Goal: Obtain resource: Obtain resource

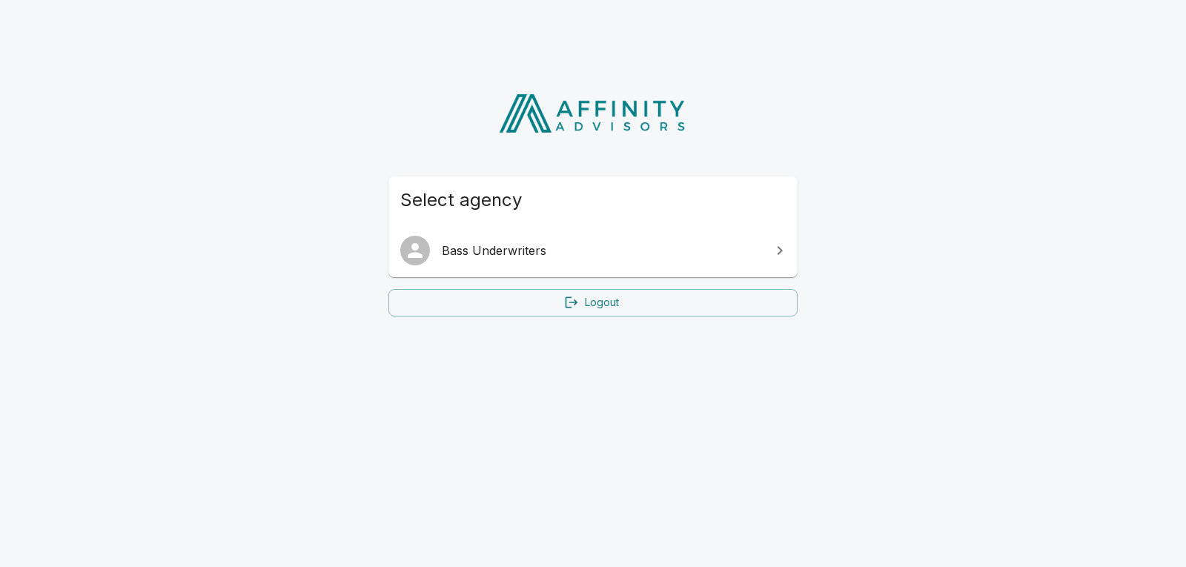
click at [463, 262] on link "Bass Underwriters" at bounding box center [593, 251] width 409 height 42
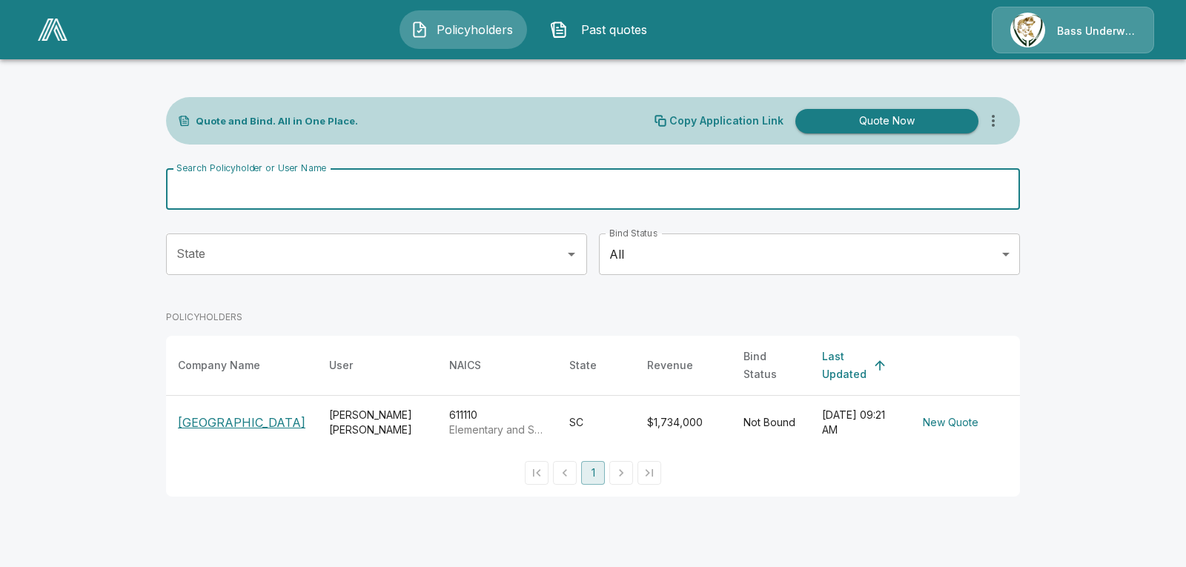
click at [337, 194] on input "Search Policyholder or User Name" at bounding box center [585, 189] width 838 height 42
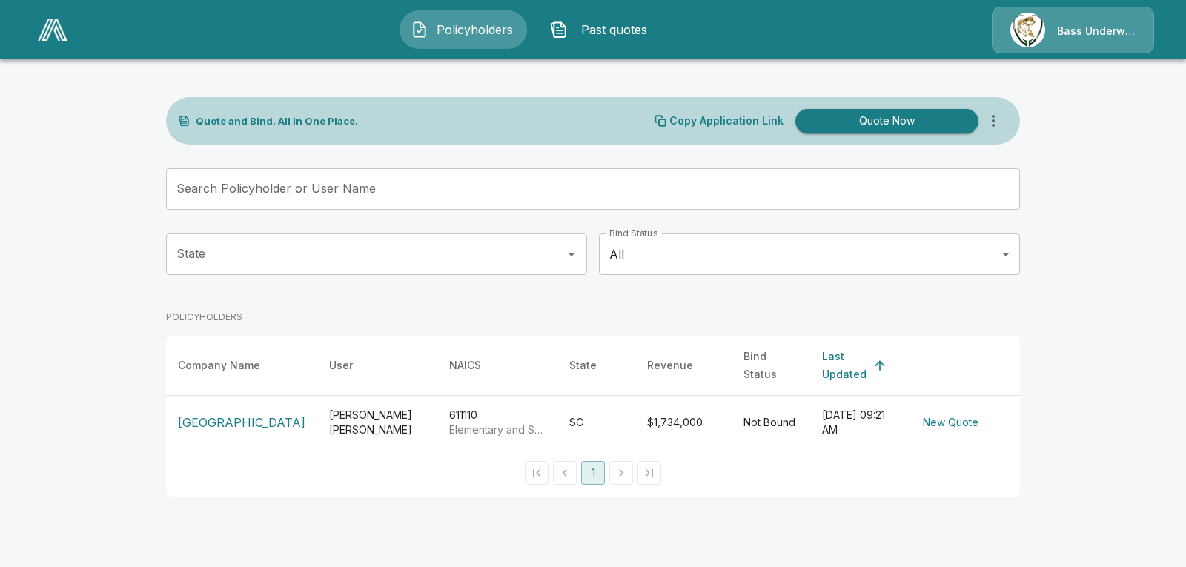
click at [194, 415] on p "[GEOGRAPHIC_DATA]" at bounding box center [242, 423] width 128 height 18
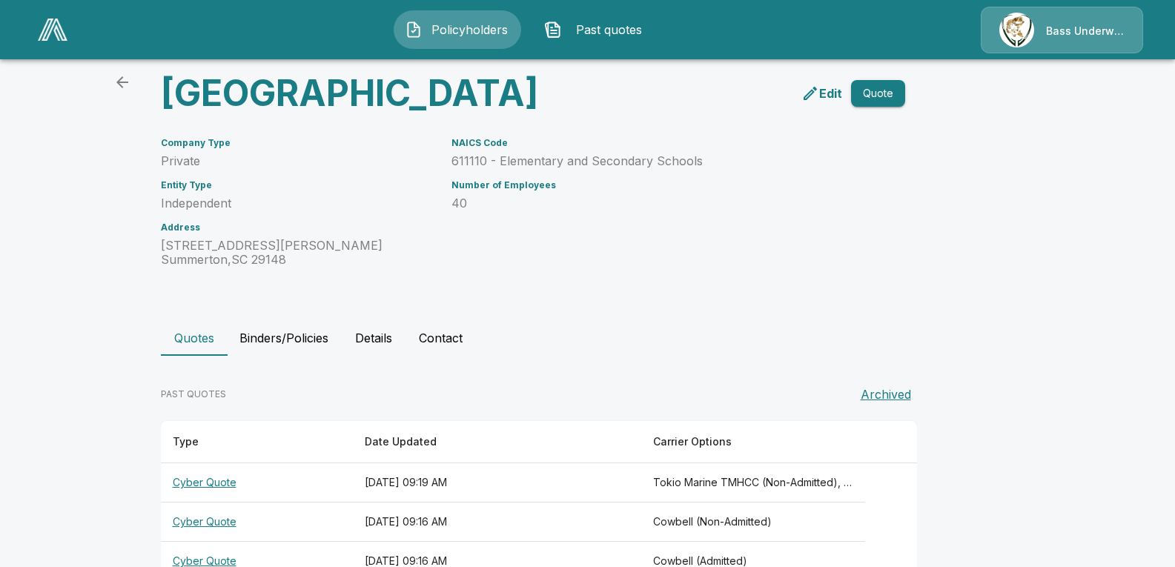
scroll to position [136, 0]
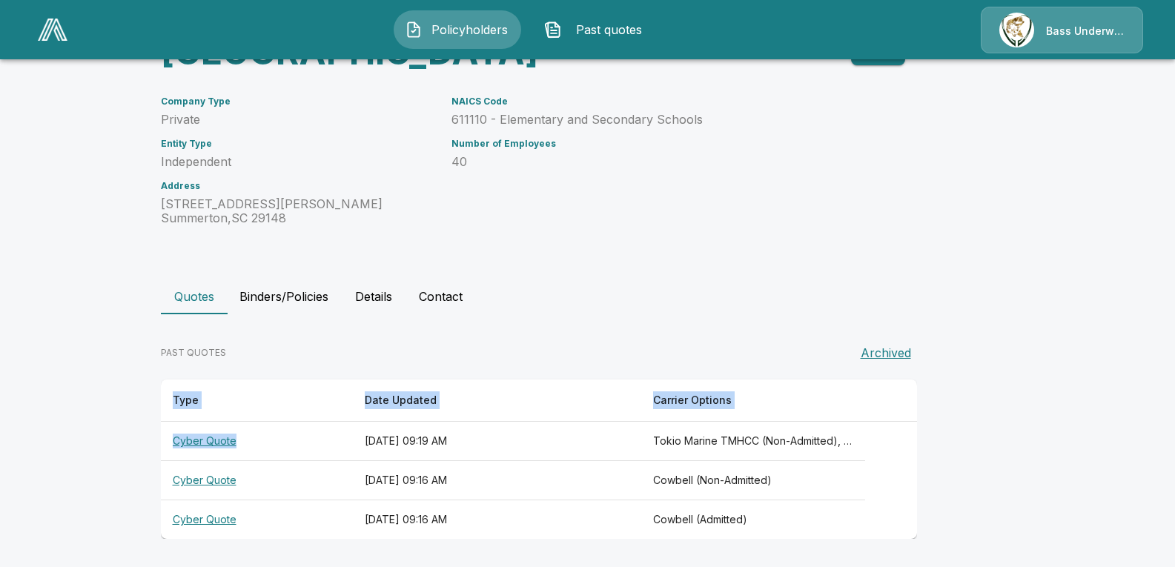
drag, startPoint x: 317, startPoint y: 421, endPoint x: 988, endPoint y: 519, distance: 678.2
click at [988, 519] on div "PAST QUOTES Archived Type Date Updated Carrier Options Cyber Quote [DATE] 09:19…" at bounding box center [588, 432] width 854 height 213
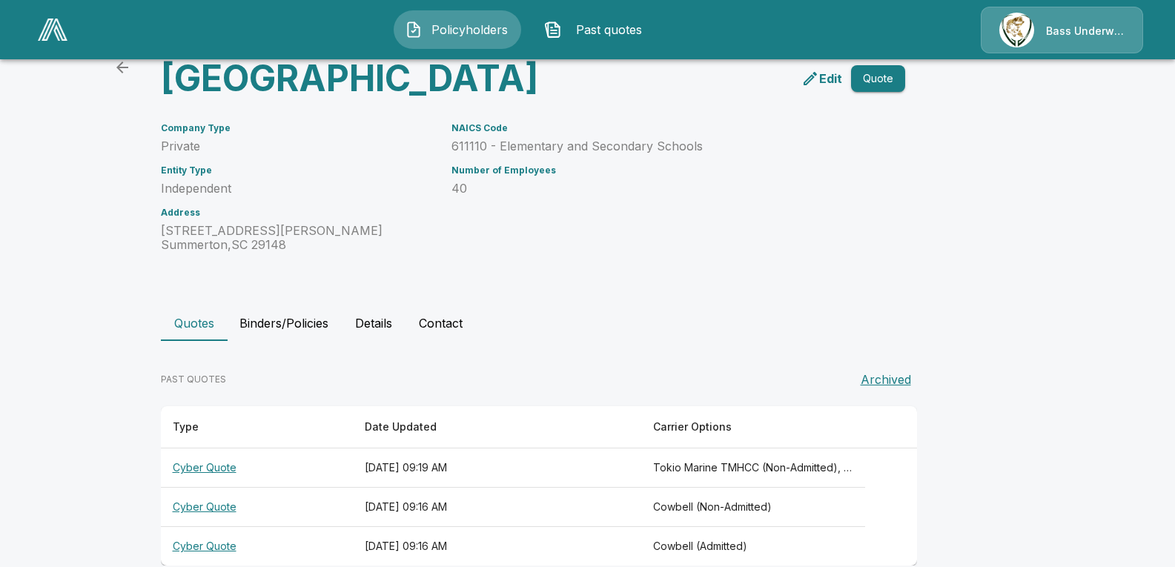
scroll to position [0, 0]
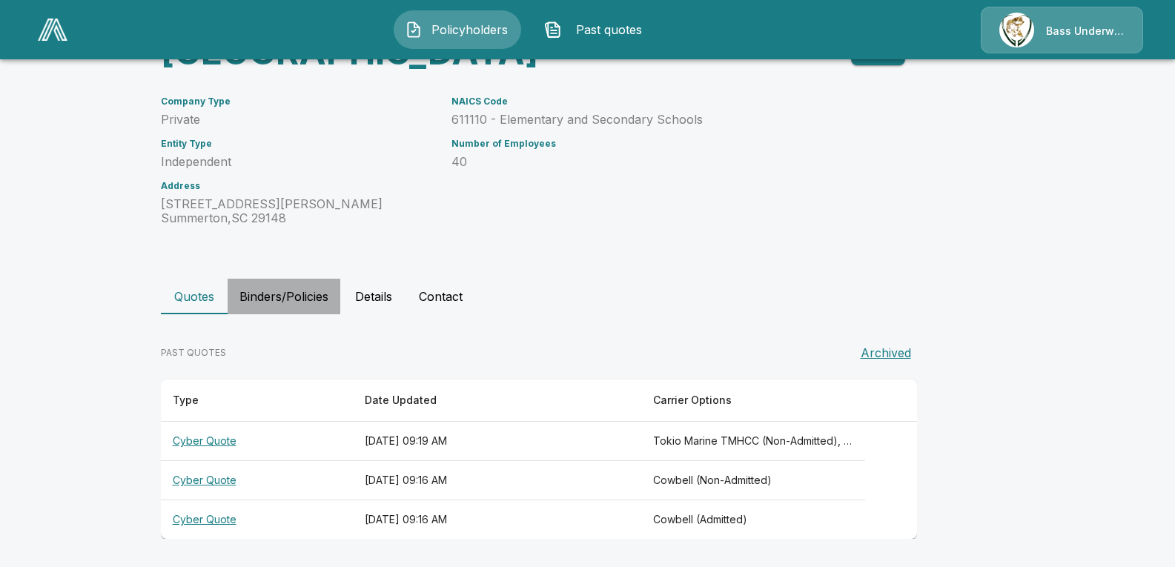
click at [273, 291] on button "Binders/Policies" at bounding box center [284, 297] width 113 height 36
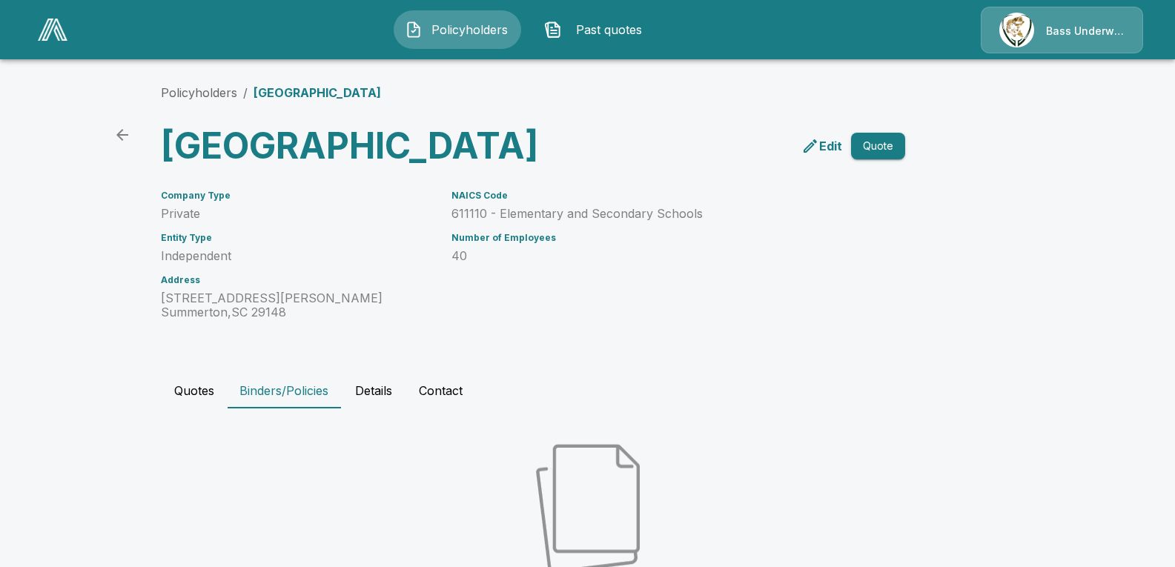
click at [194, 409] on button "Quotes" at bounding box center [194, 391] width 67 height 36
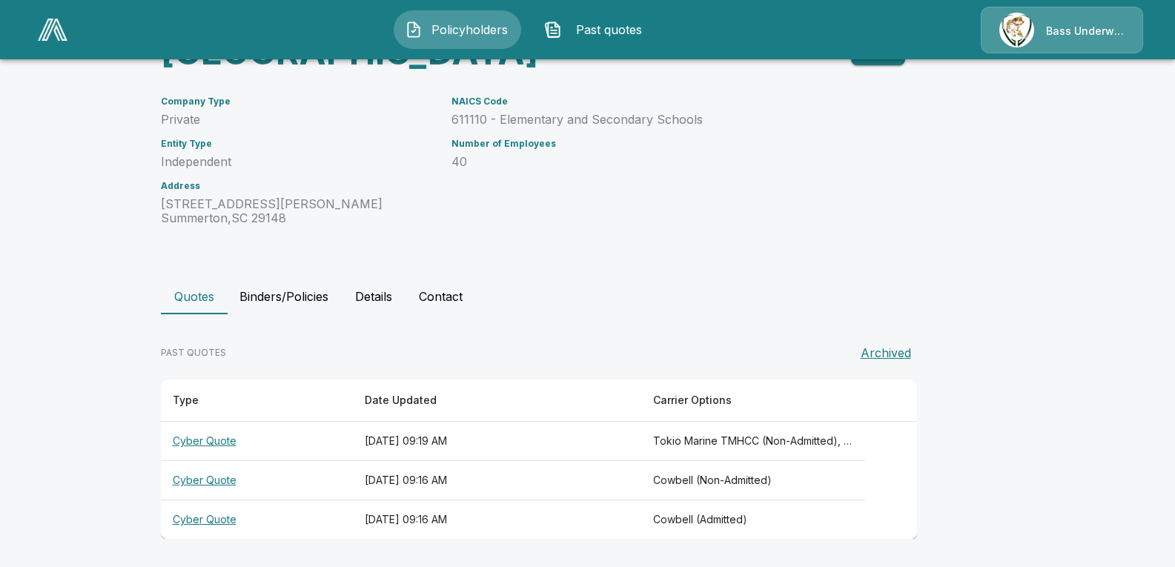
scroll to position [136, 0]
drag, startPoint x: 168, startPoint y: 405, endPoint x: 628, endPoint y: 535, distance: 478.4
click at [628, 535] on table "Type Date Updated Carrier Options Cyber Quote September 18, 2025 at 09:19 AM To…" at bounding box center [539, 459] width 756 height 159
click at [628, 535] on th "September 18, 2025 at 09:16 AM" at bounding box center [497, 520] width 288 height 39
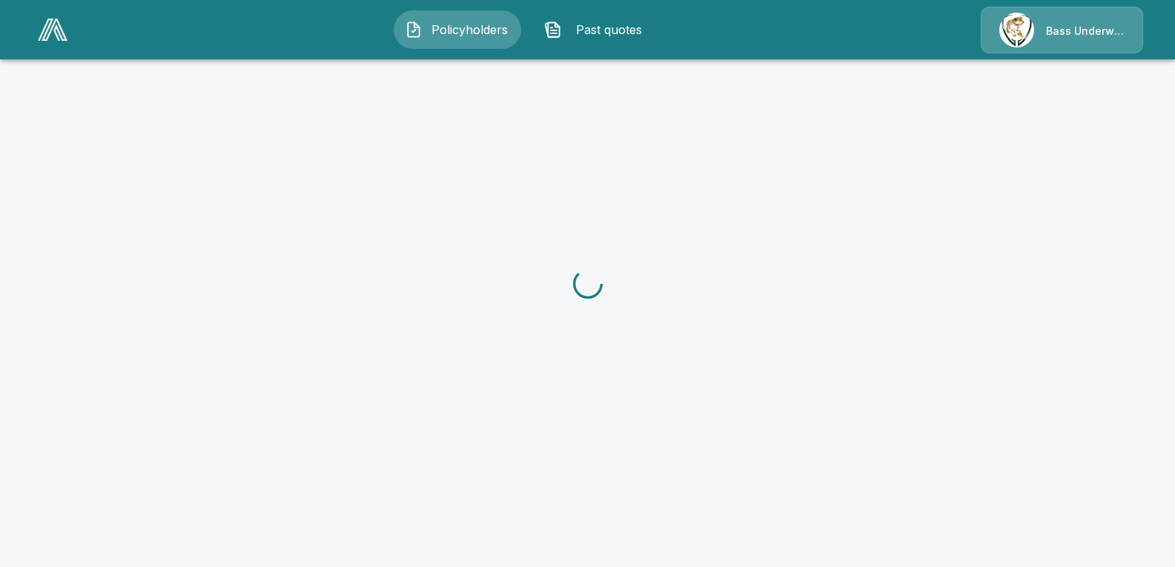
scroll to position [136, 0]
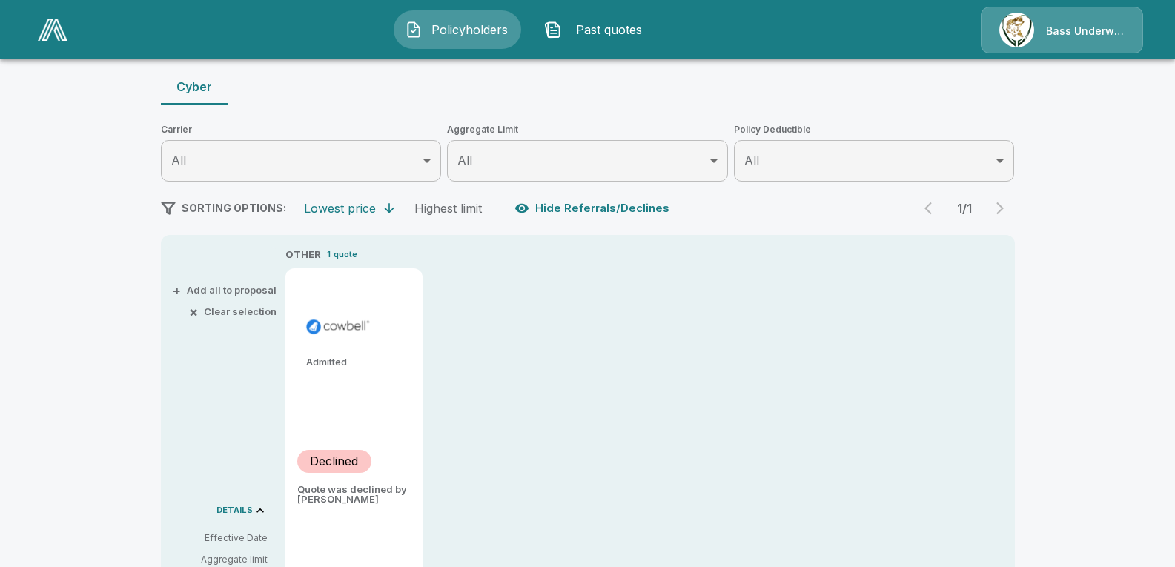
click at [1037, 31] on div "Bass Underwriters" at bounding box center [1062, 30] width 162 height 47
click at [1061, 41] on div "Bass Underwriters" at bounding box center [1062, 30] width 162 height 47
click at [50, 41] on link at bounding box center [53, 30] width 42 height 34
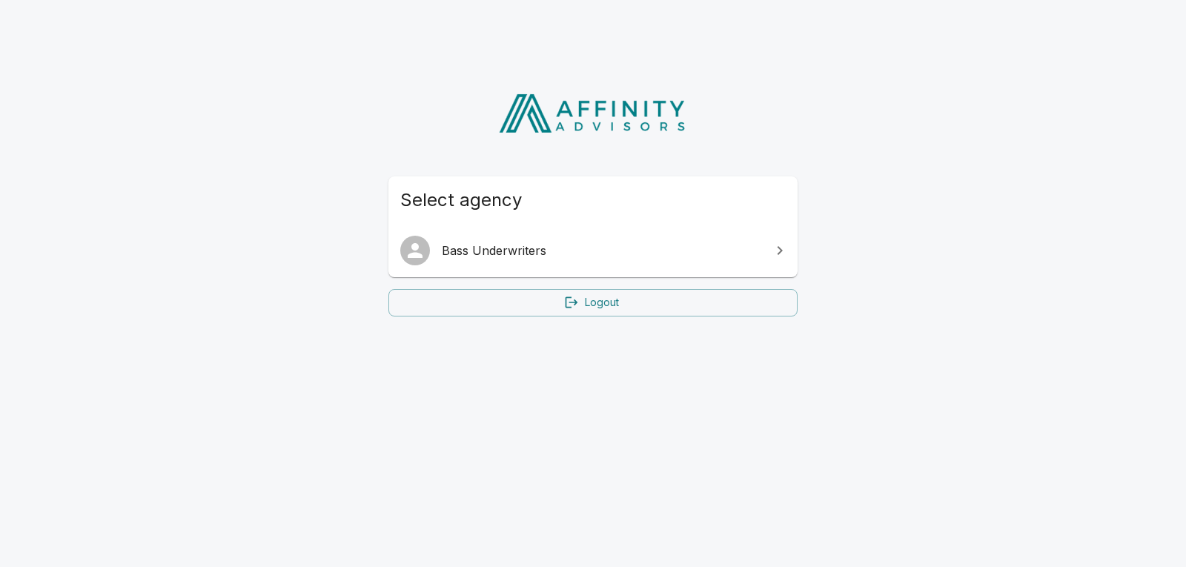
click at [470, 252] on span "Bass Underwriters" at bounding box center [602, 251] width 320 height 18
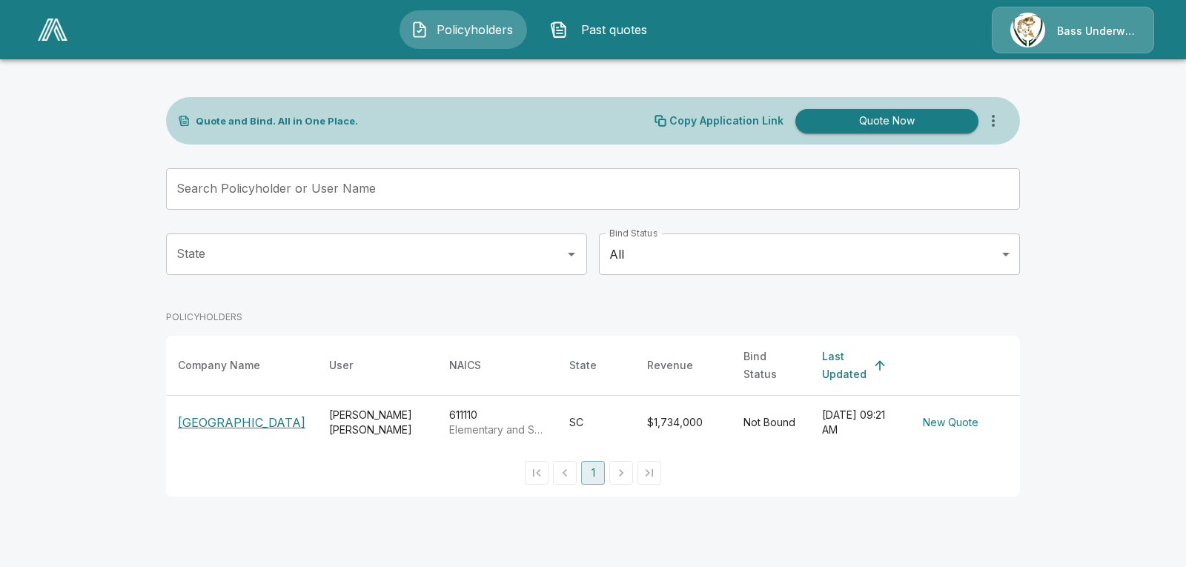
click at [219, 414] on p "[GEOGRAPHIC_DATA]" at bounding box center [242, 423] width 128 height 18
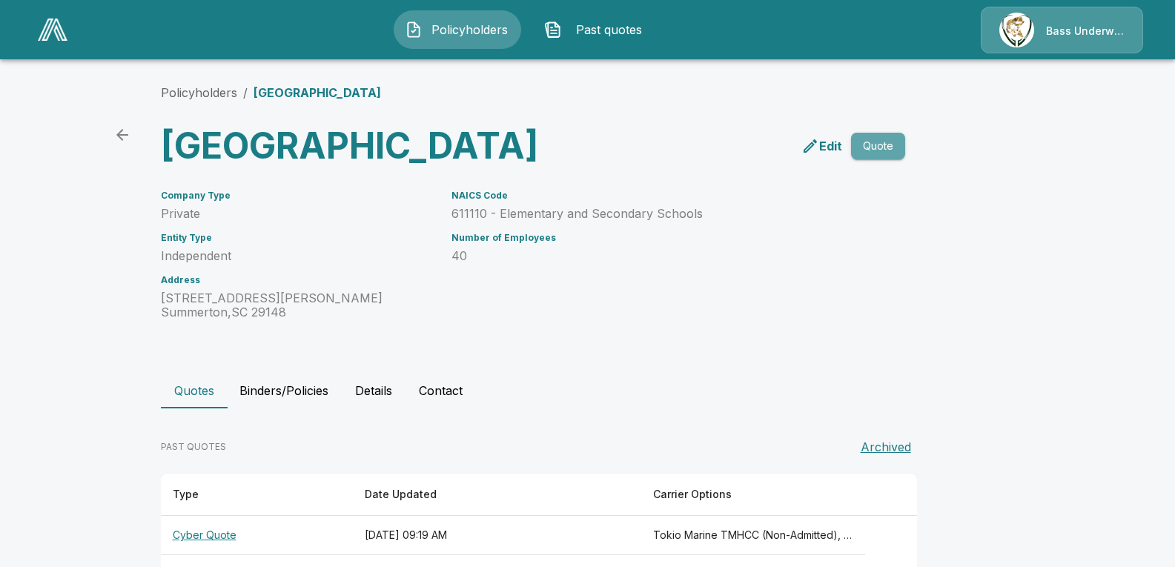
click at [893, 160] on button "Quote" at bounding box center [878, 146] width 54 height 27
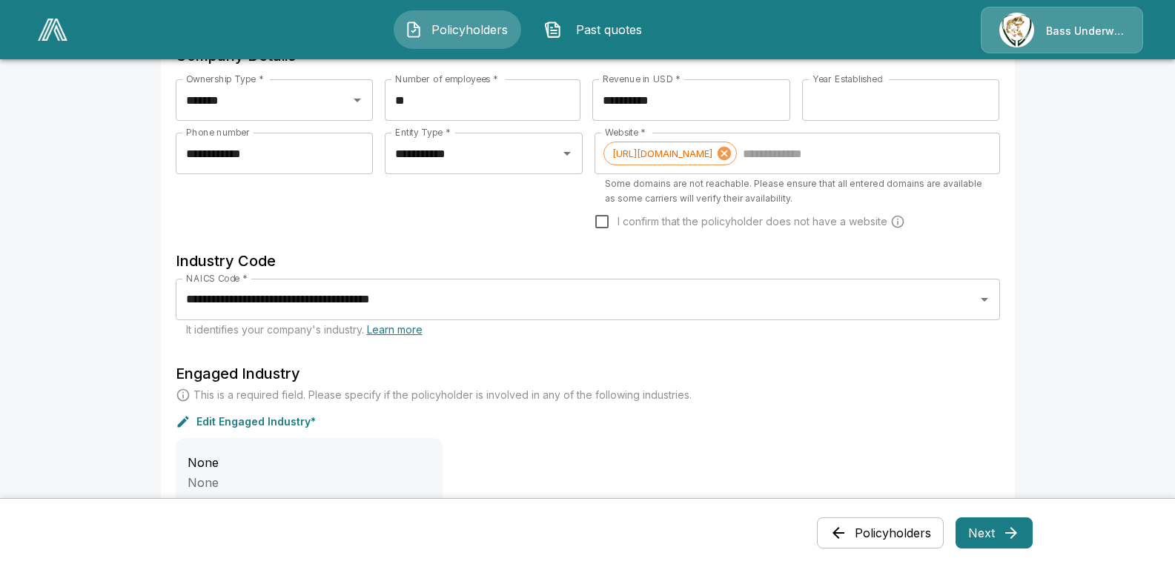
scroll to position [593, 0]
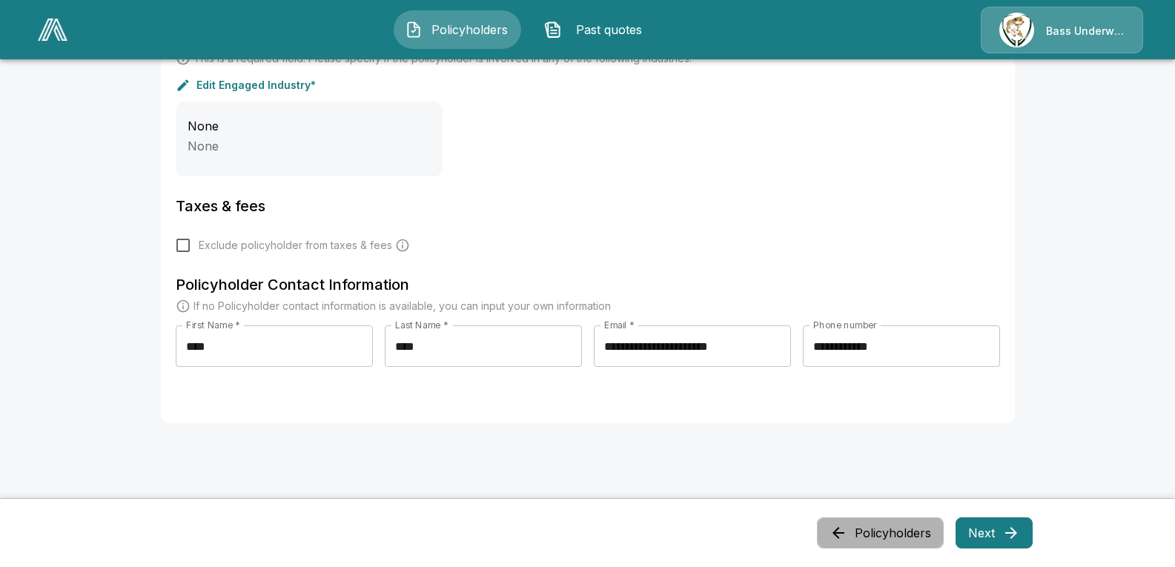
click at [907, 534] on button "Policyholders" at bounding box center [880, 533] width 127 height 31
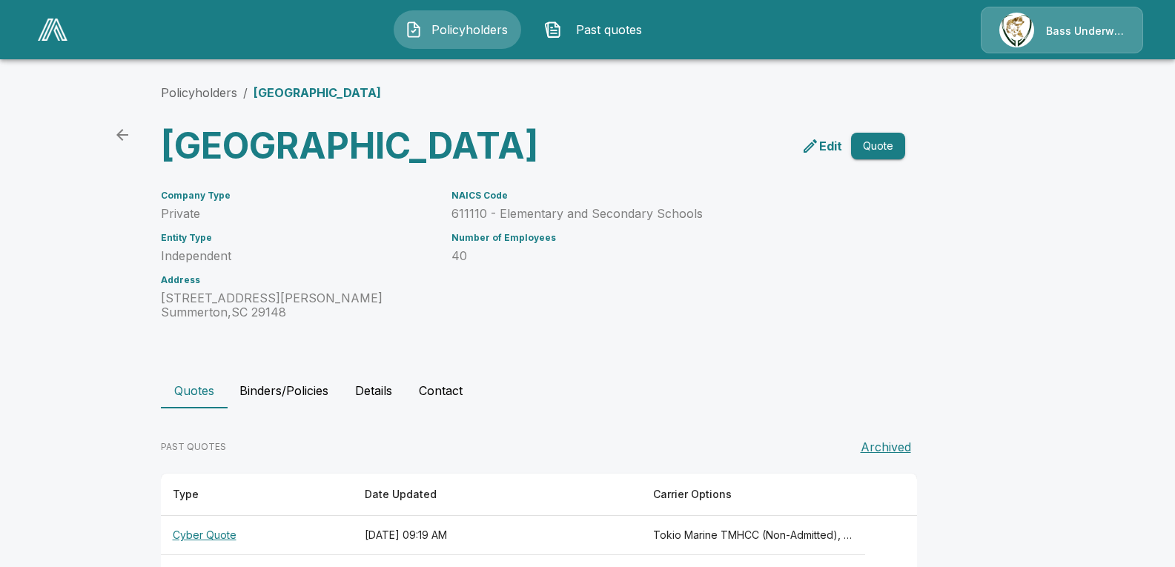
click at [595, 28] on span "Past quotes" at bounding box center [609, 30] width 82 height 18
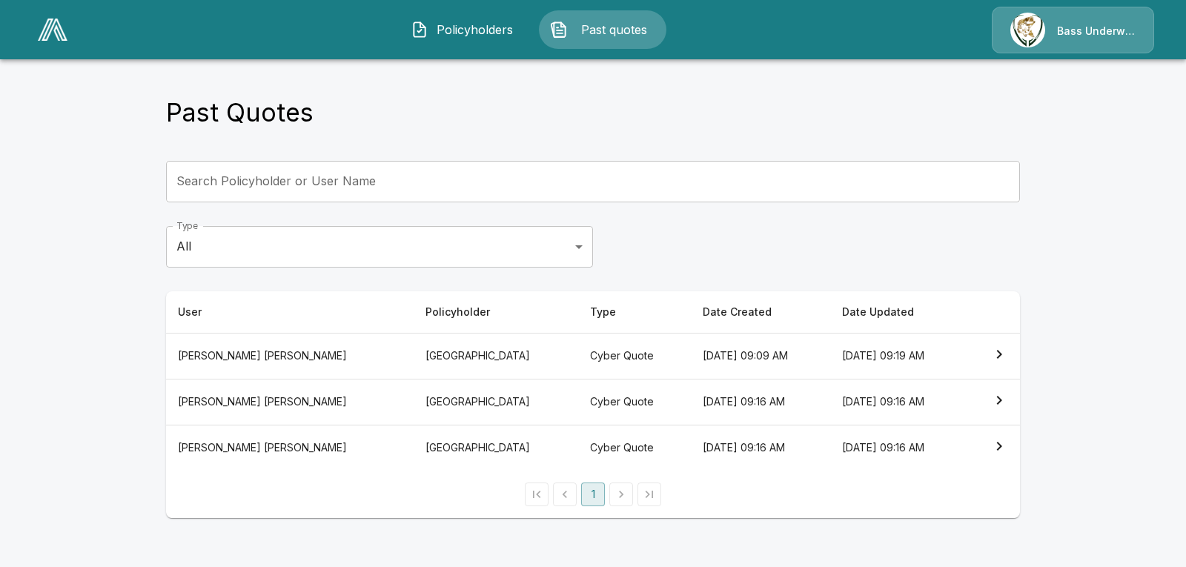
click at [623, 496] on li "pagination navigation" at bounding box center [621, 495] width 28 height 24
click at [273, 245] on body "Policyholders Past quotes Bass Underwriters Past Quotes Search Policyholder or …" at bounding box center [593, 268] width 1186 height 536
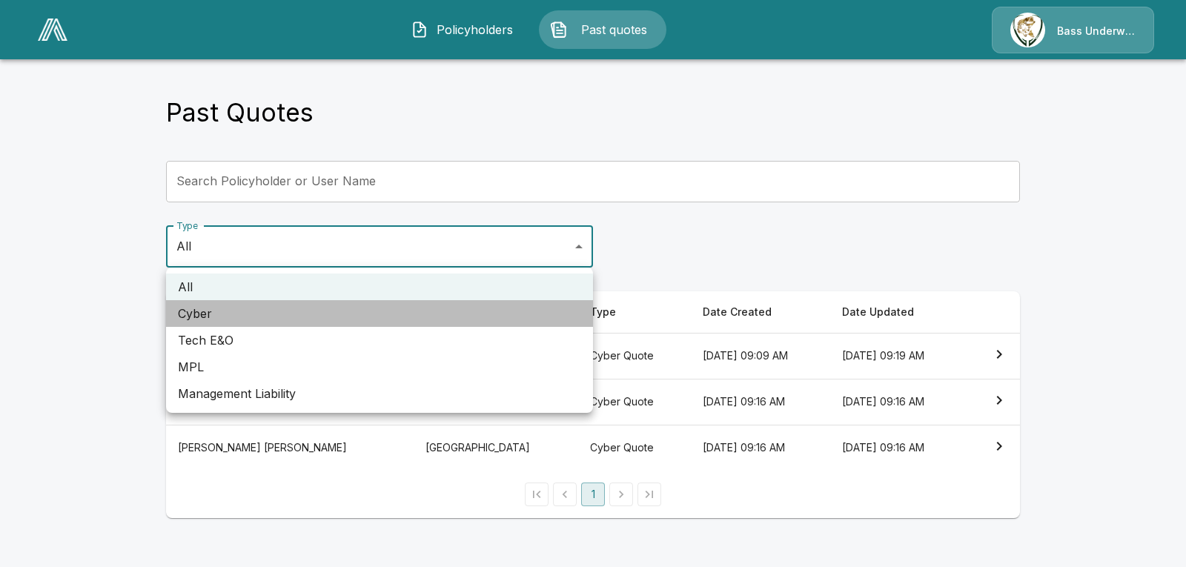
click at [238, 322] on li "Cyber" at bounding box center [379, 313] width 427 height 27
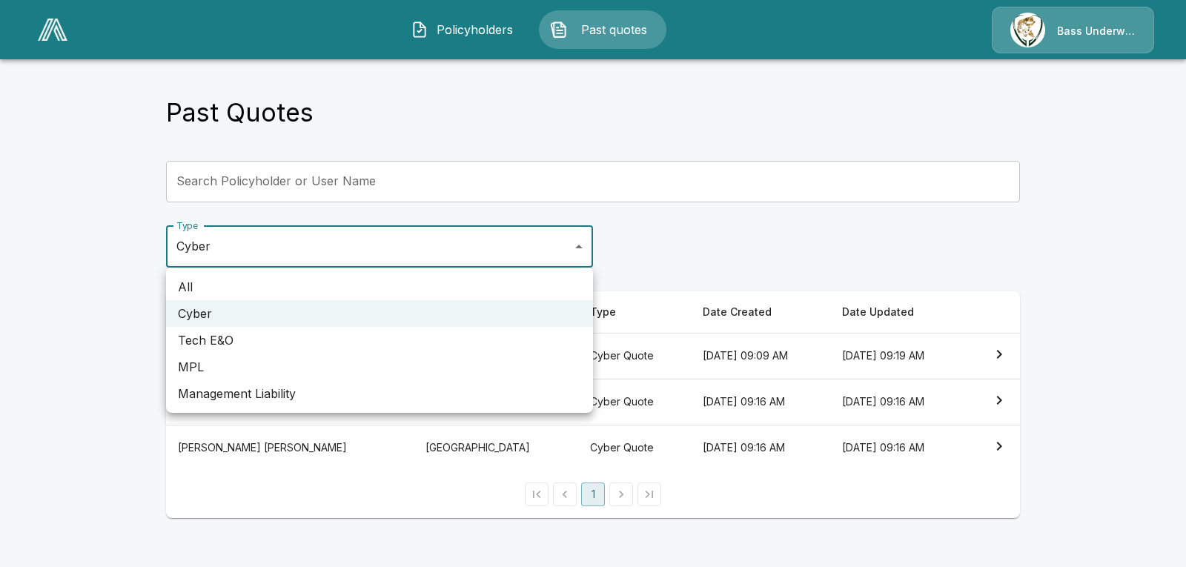
click at [216, 242] on body "Policyholders Past quotes Bass Underwriters Past Quotes Search Policyholder or …" at bounding box center [593, 268] width 1186 height 536
click at [225, 285] on li "All" at bounding box center [379, 287] width 427 height 27
type input "***"
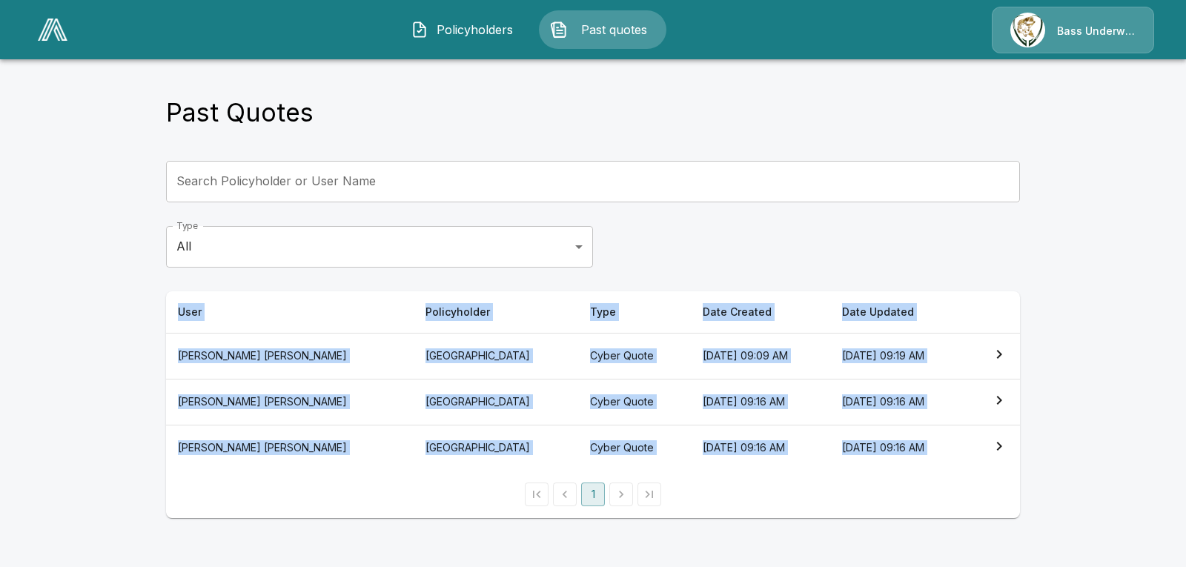
drag, startPoint x: 136, startPoint y: 328, endPoint x: 1115, endPoint y: 471, distance: 989.3
click at [1115, 471] on main "Past Quotes Search Policyholder or User Name Search Policyholder or User Name T…" at bounding box center [593, 268] width 1186 height 536
click at [1057, 536] on html "Policyholders Past quotes Bass Underwriters Past Quotes Search Policyholder or …" at bounding box center [593, 268] width 1186 height 536
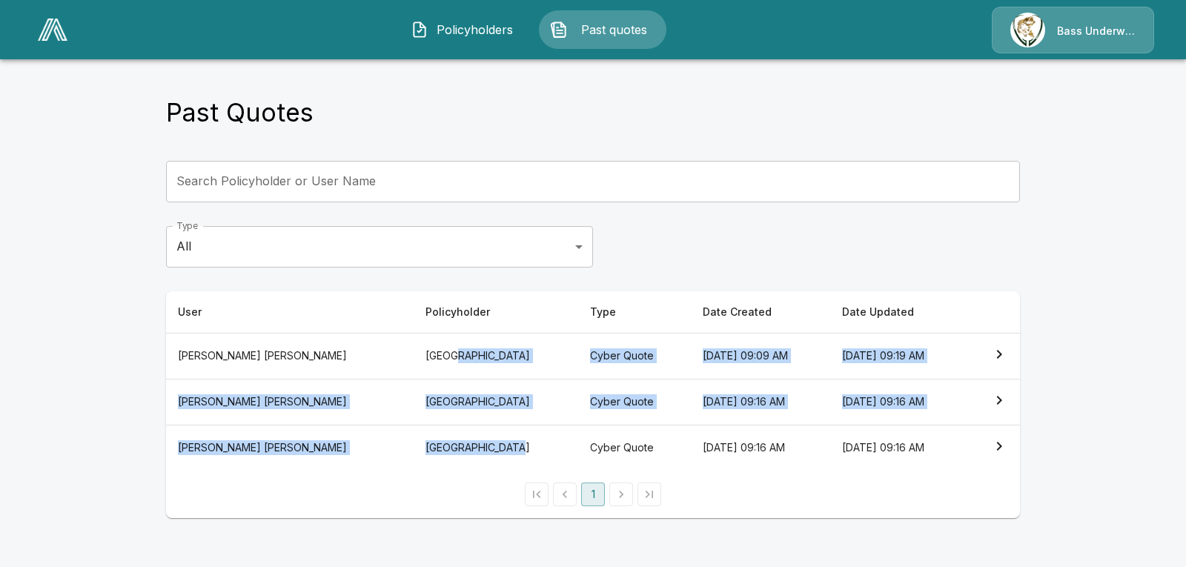
drag, startPoint x: 356, startPoint y: 450, endPoint x: 294, endPoint y: 345, distance: 122.3
click at [294, 344] on tbody "Sara Nalley Clarendon Hall School Cyber Quote September 18, 2025 at 09:09 AM Se…" at bounding box center [593, 402] width 854 height 138
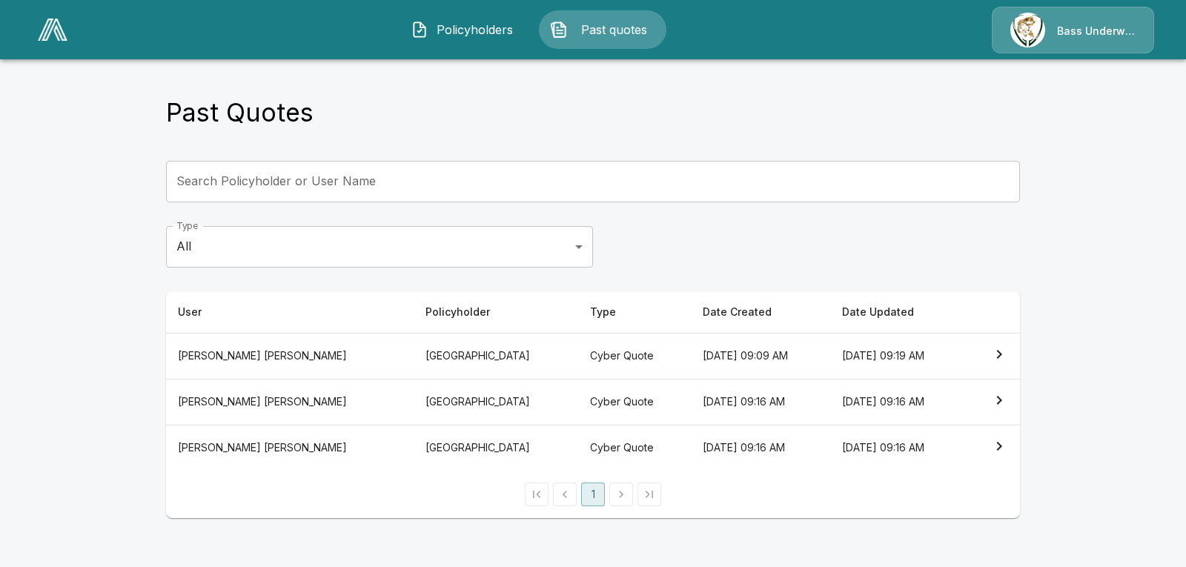
click at [126, 366] on main "Past Quotes Search Policyholder or User Name Search Policyholder or User Name T…" at bounding box center [593, 268] width 1186 height 536
click at [473, 33] on span "Policyholders" at bounding box center [476, 30] width 82 height 18
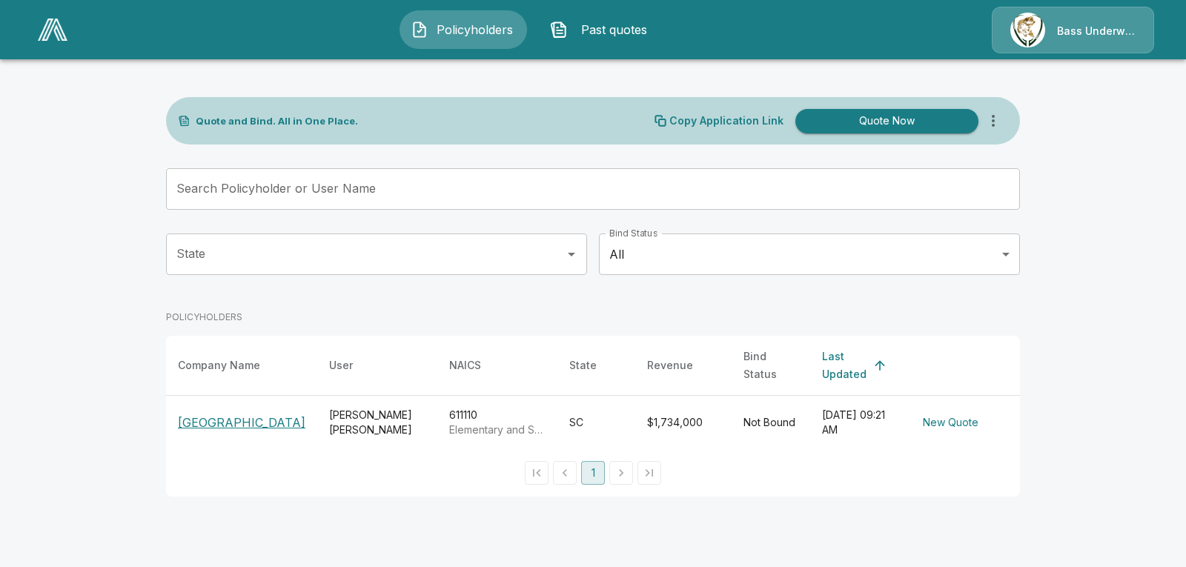
click at [228, 397] on th "[GEOGRAPHIC_DATA]" at bounding box center [241, 423] width 151 height 54
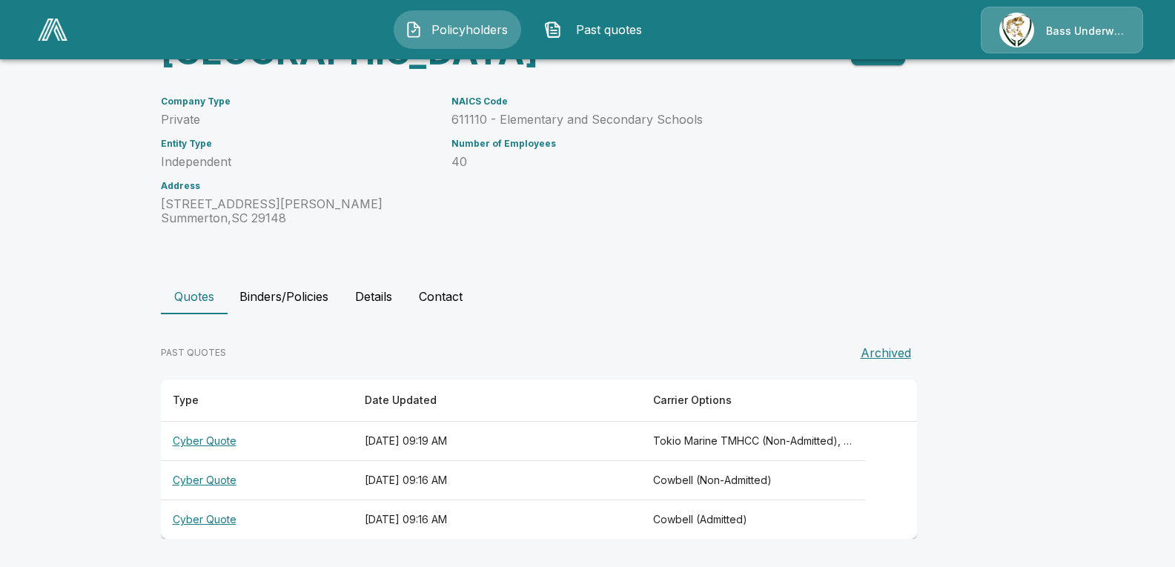
scroll to position [136, 0]
click at [211, 439] on th "Cyber Quote" at bounding box center [257, 441] width 192 height 39
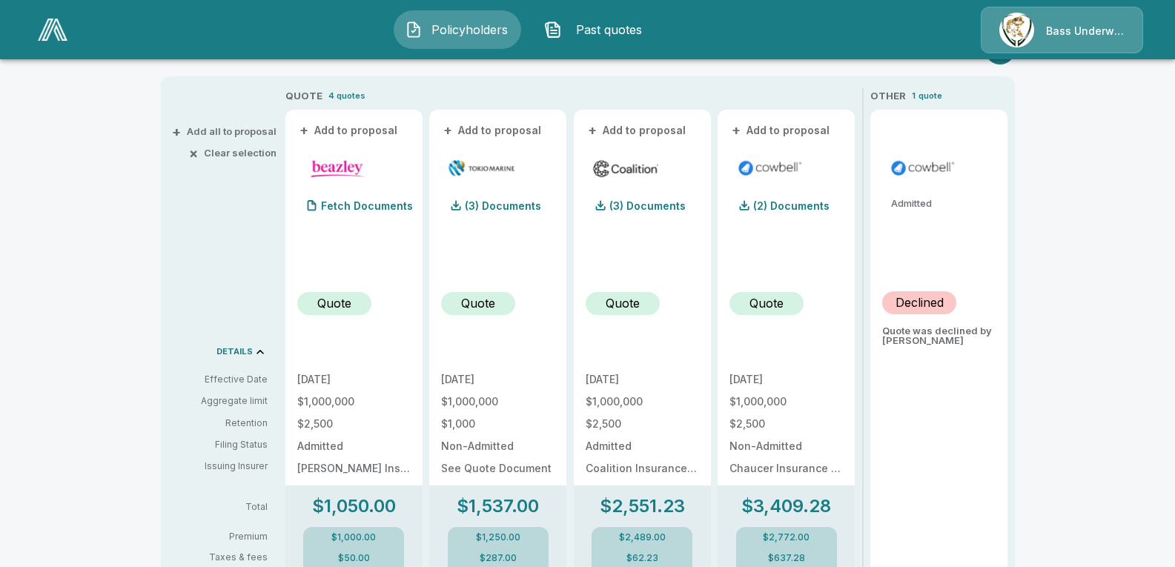
scroll to position [297, 0]
click at [669, 202] on p "(3) Documents" at bounding box center [648, 204] width 76 height 10
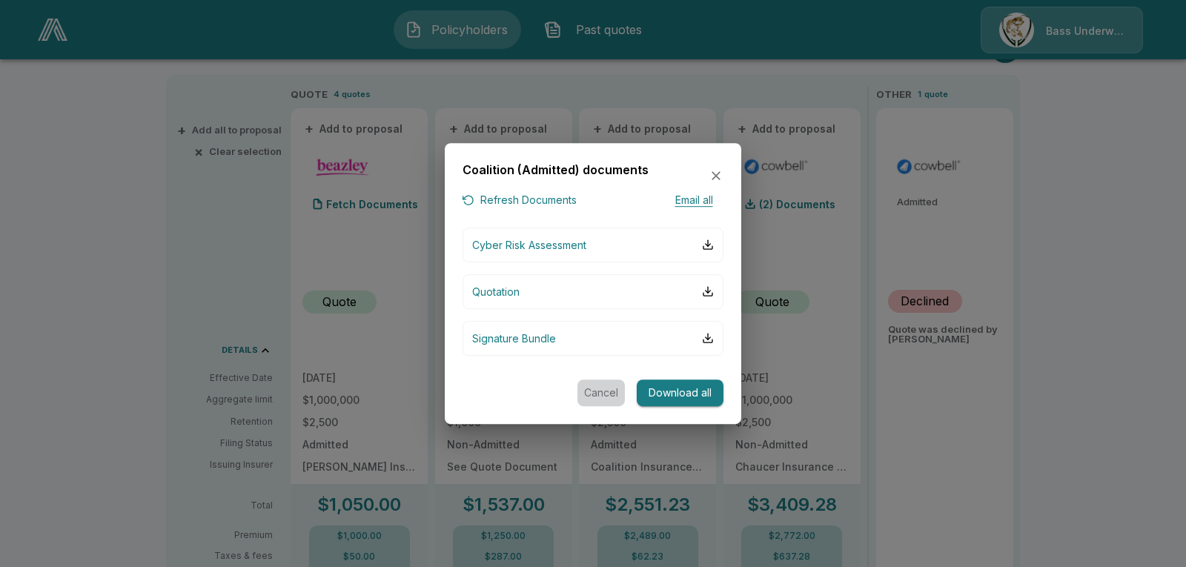
click at [600, 386] on button "Cancel" at bounding box center [601, 393] width 47 height 27
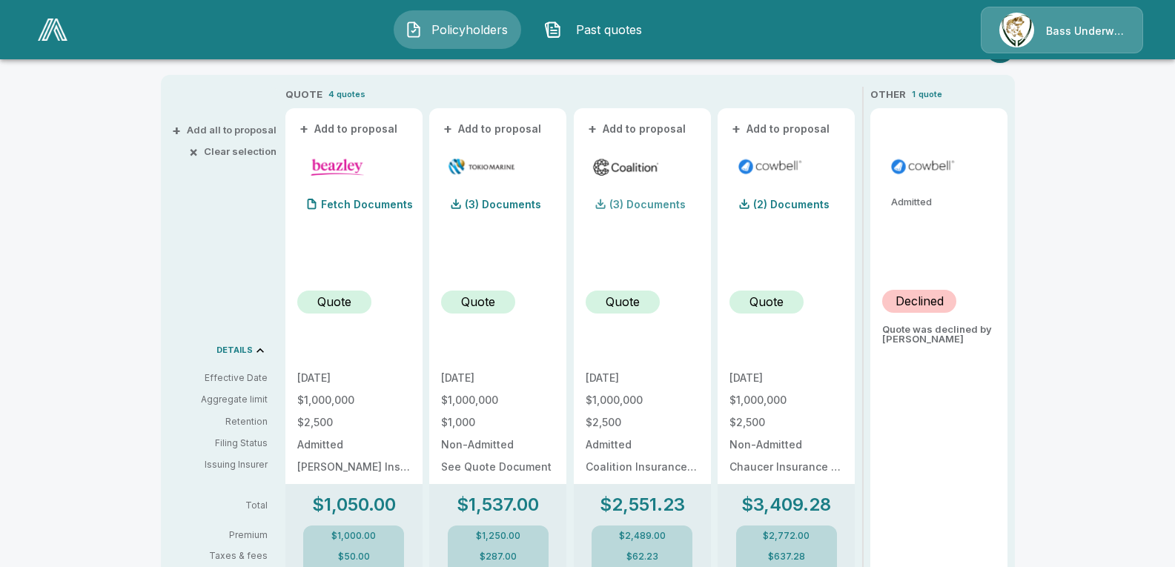
click at [633, 204] on p "(3) Documents" at bounding box center [648, 204] width 76 height 10
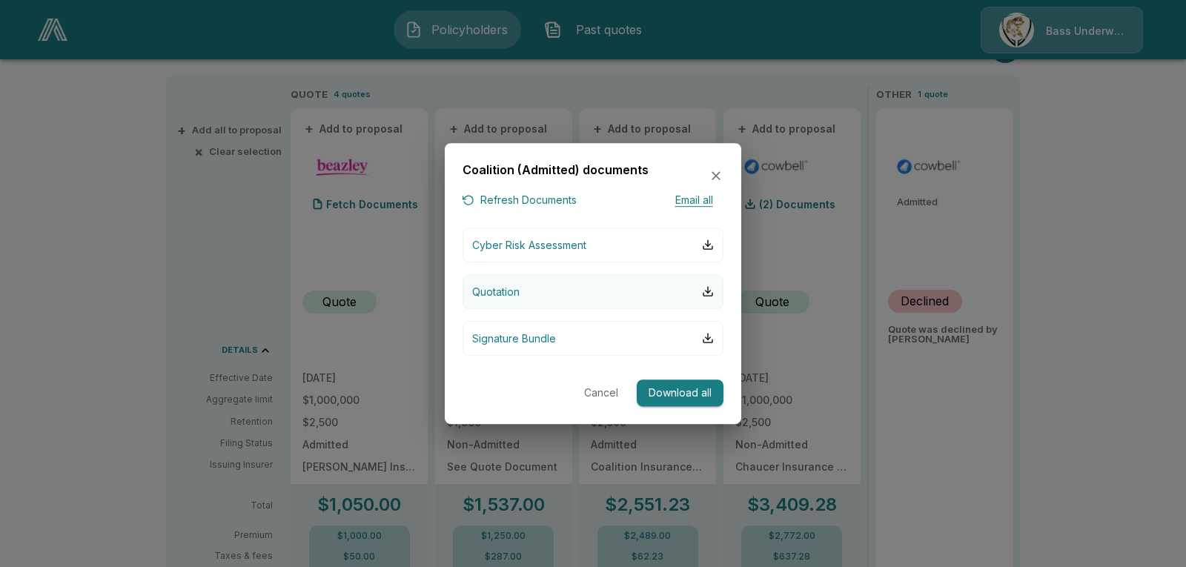
click at [523, 291] on button "Quotation" at bounding box center [593, 291] width 261 height 35
click at [716, 178] on icon "button" at bounding box center [716, 176] width 15 height 15
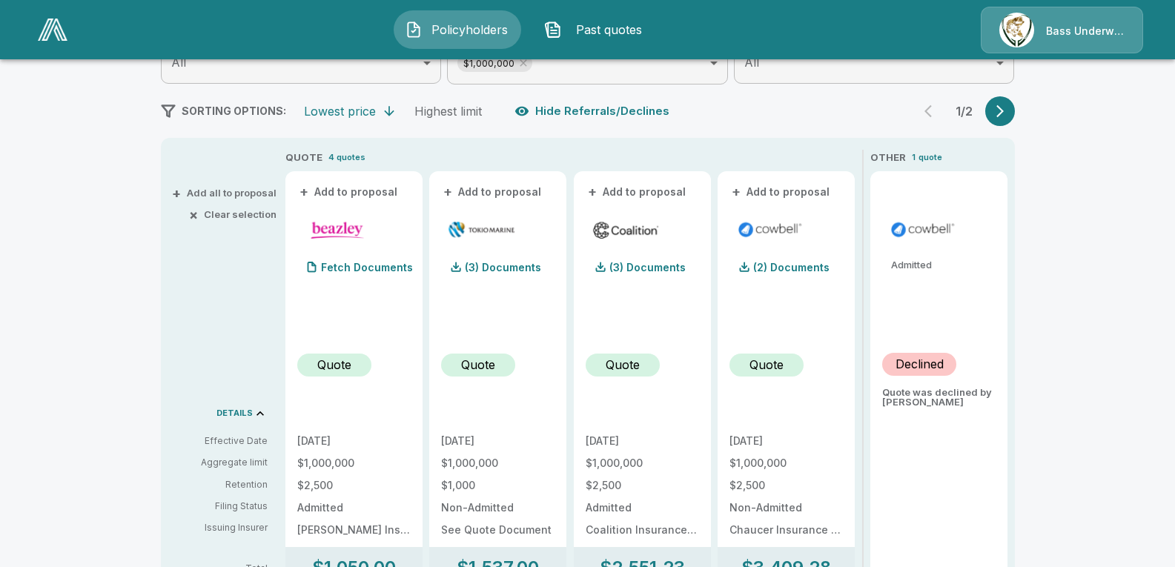
scroll to position [228, 0]
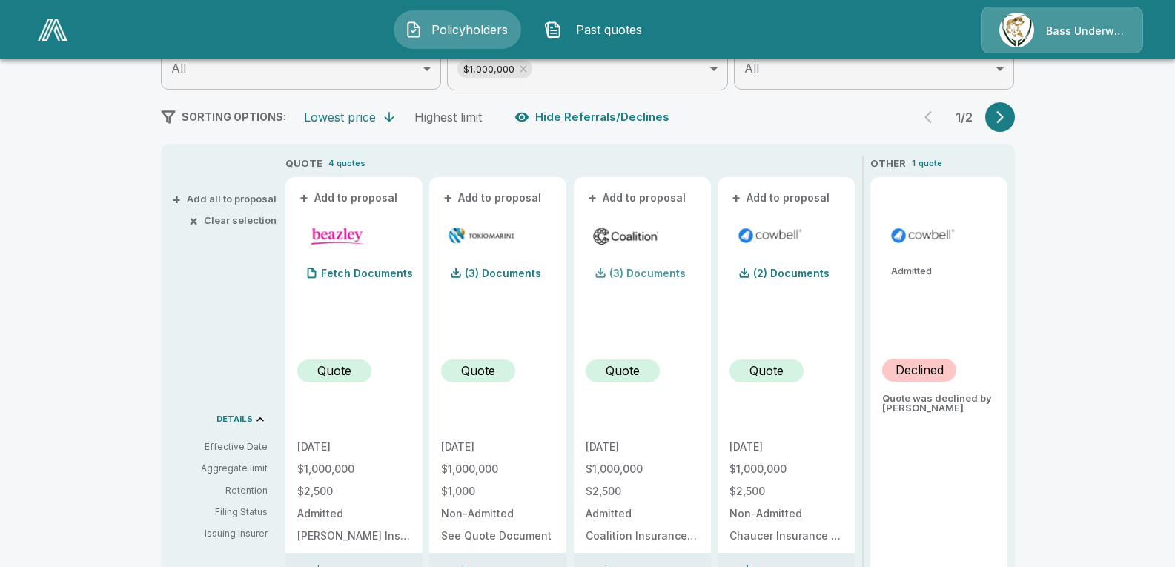
click at [645, 269] on p "(3) Documents" at bounding box center [648, 273] width 76 height 10
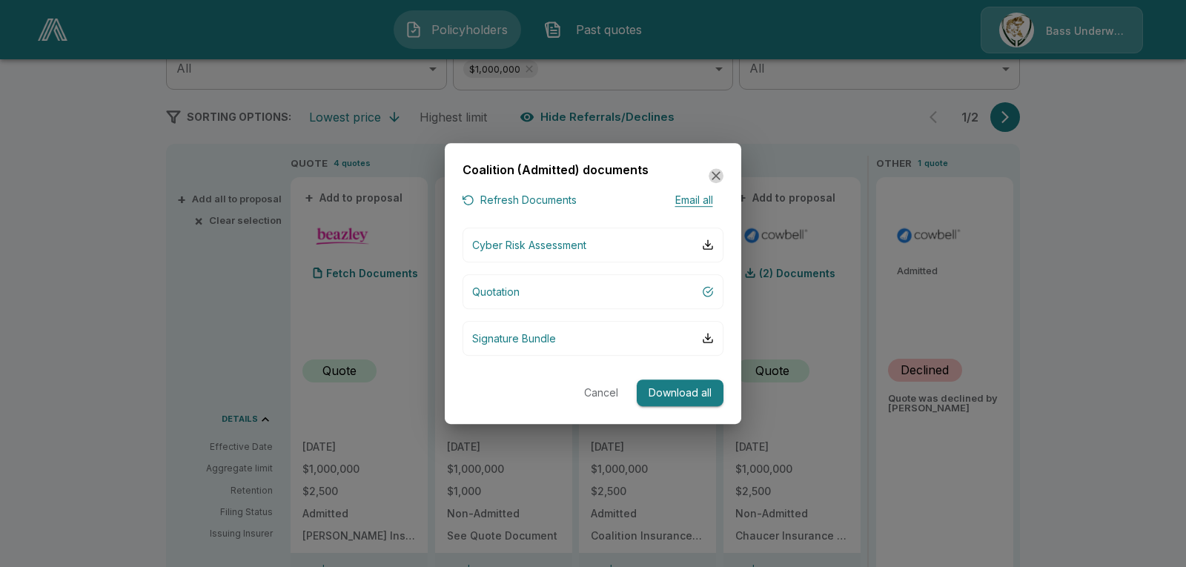
click at [714, 174] on icon "button" at bounding box center [716, 176] width 9 height 9
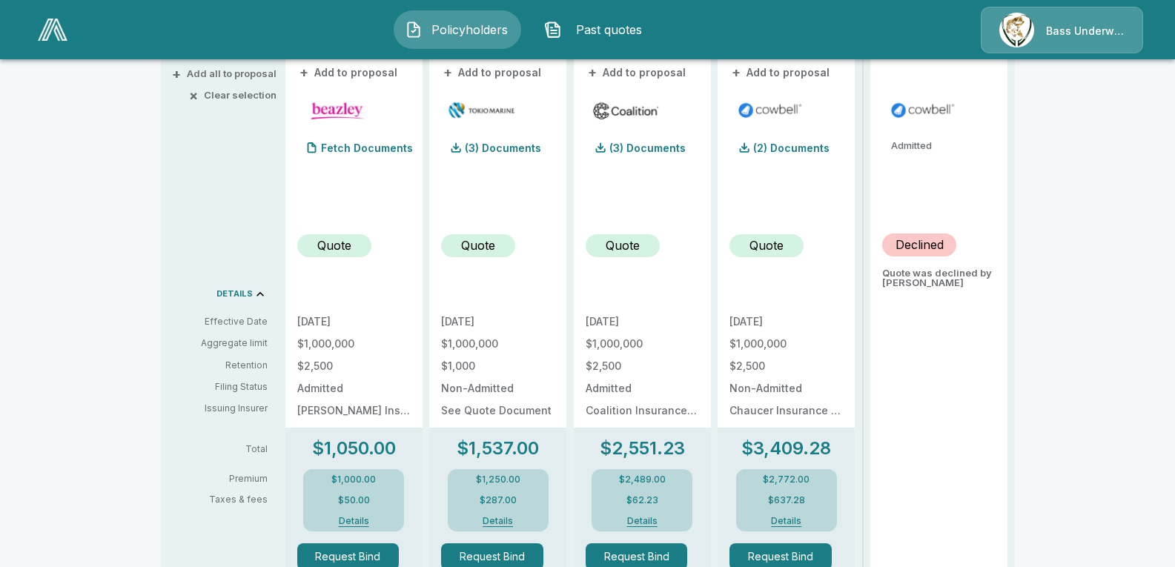
scroll to position [376, 0]
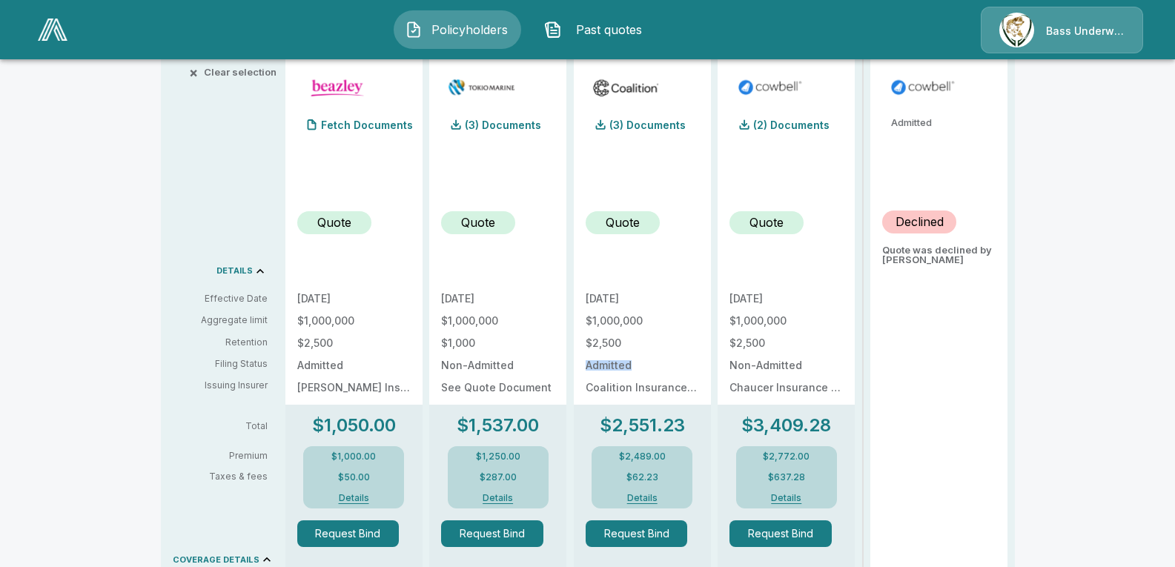
drag, startPoint x: 656, startPoint y: 370, endPoint x: 584, endPoint y: 372, distance: 71.9
click at [584, 372] on div "+ Add to proposal (3) Documents Quote [DATE] $1,000,000 $2,500 Admitted Coaliti…" at bounding box center [642, 512] width 137 height 966
drag, startPoint x: 434, startPoint y: 346, endPoint x: 498, endPoint y: 340, distance: 64.8
click at [498, 340] on div "QUOTE 4 quotes + Add to proposal Fetch Documents Quote [DATE] $1,000,000 $2,500…" at bounding box center [650, 501] width 730 height 988
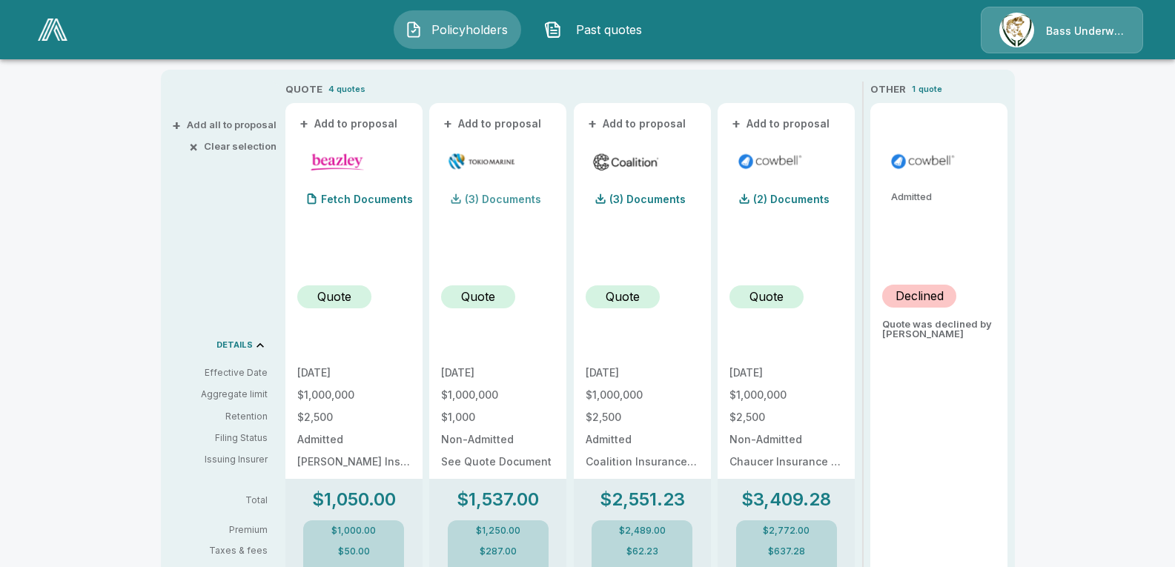
click at [499, 197] on p "(3) Documents" at bounding box center [503, 199] width 76 height 10
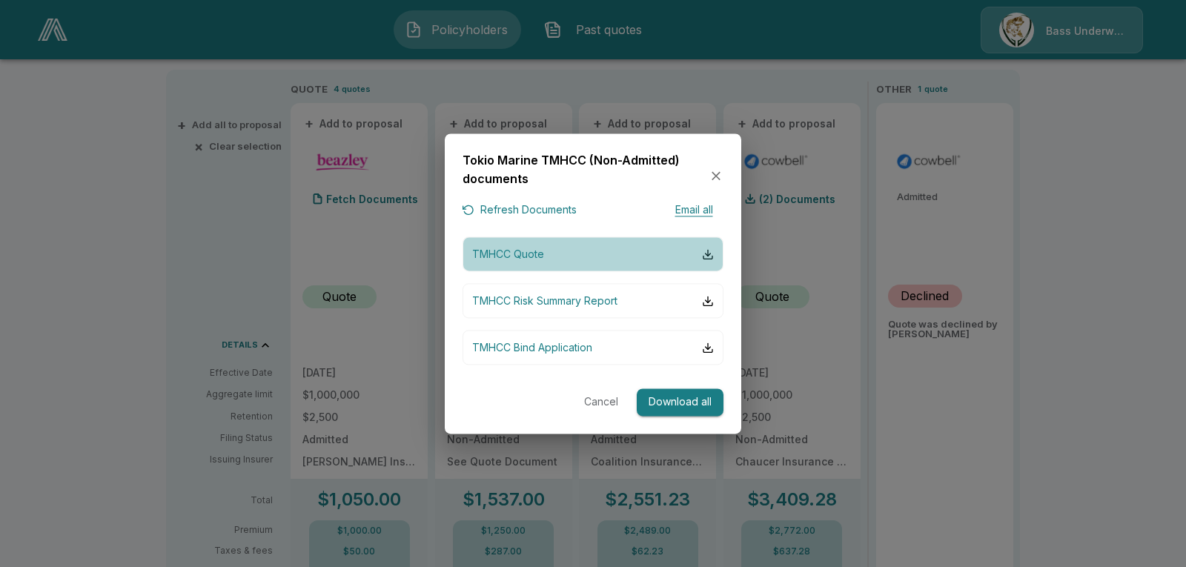
click at [561, 254] on button "TMHCC Quote" at bounding box center [593, 254] width 261 height 35
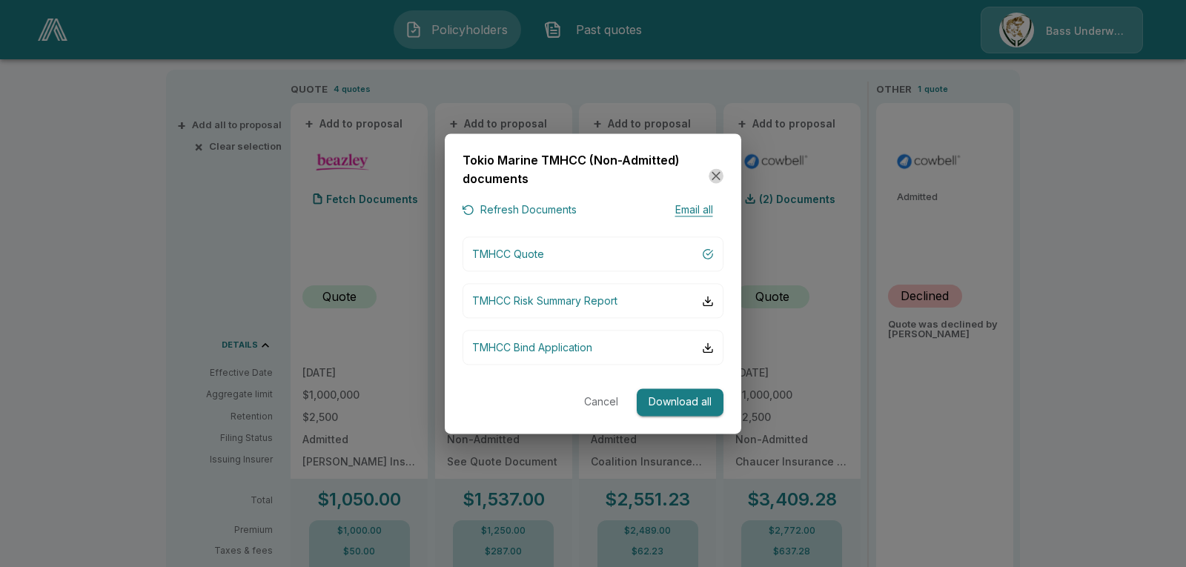
click at [712, 180] on icon "button" at bounding box center [716, 176] width 15 height 15
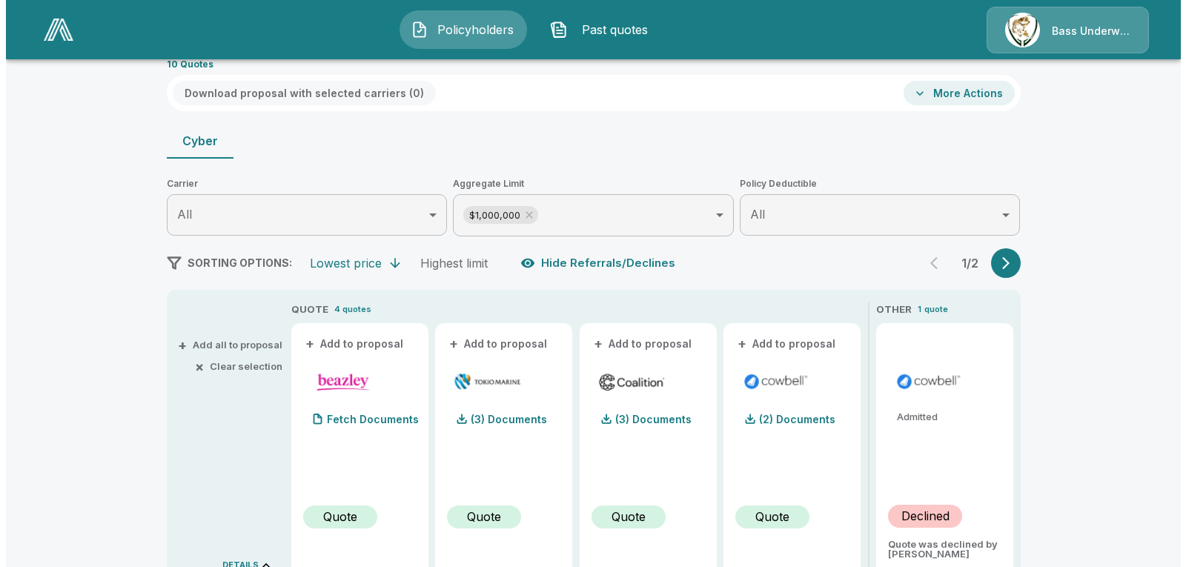
scroll to position [222, 0]
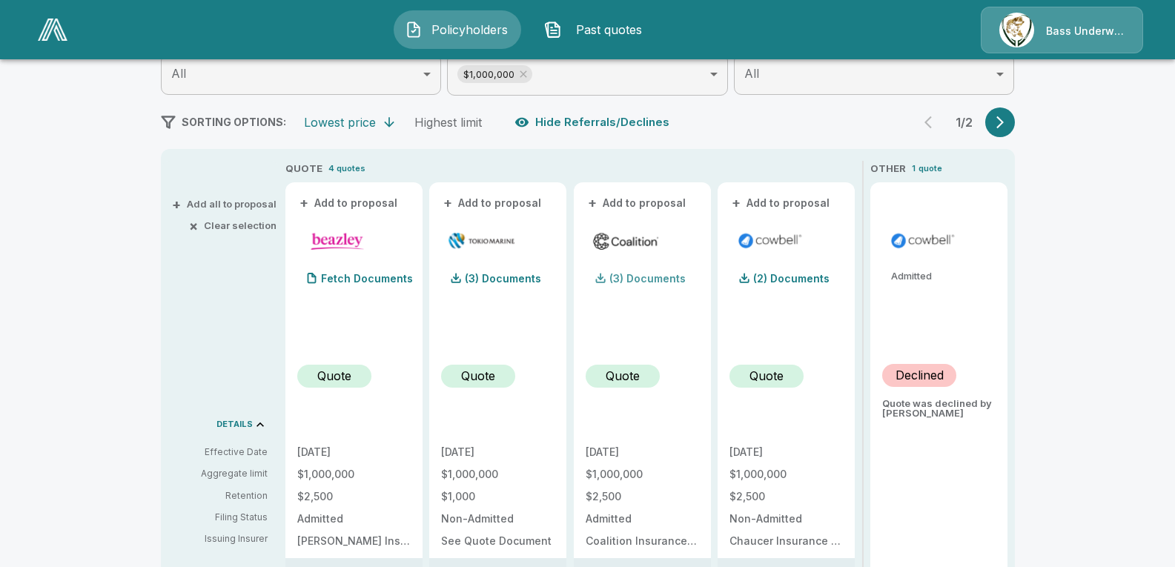
click at [653, 277] on p "(3) Documents" at bounding box center [648, 279] width 76 height 10
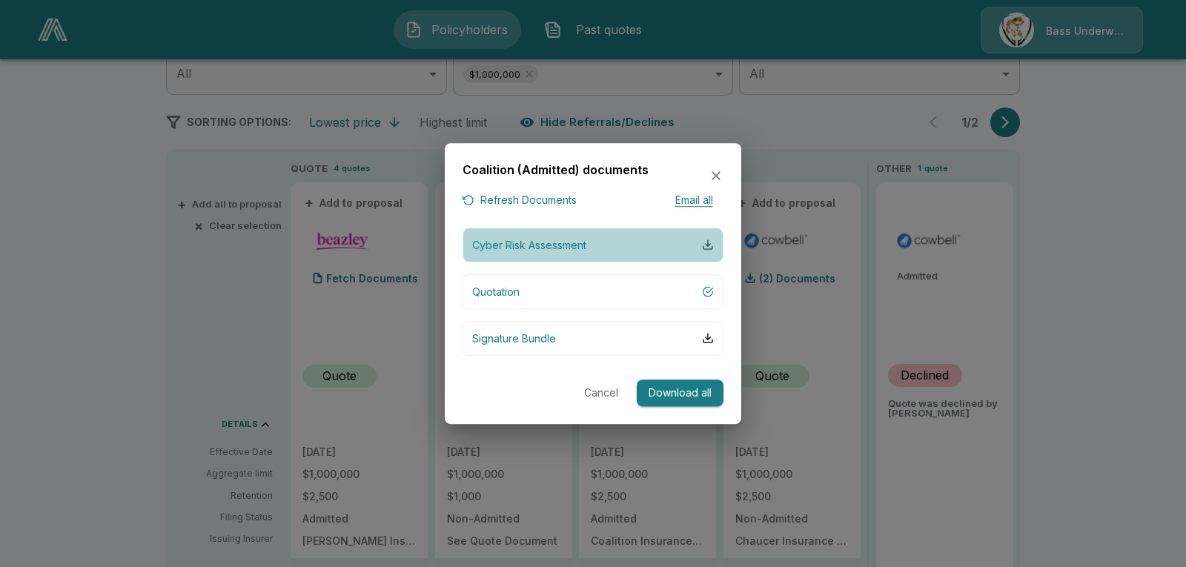
click at [709, 246] on div "button" at bounding box center [708, 245] width 12 height 12
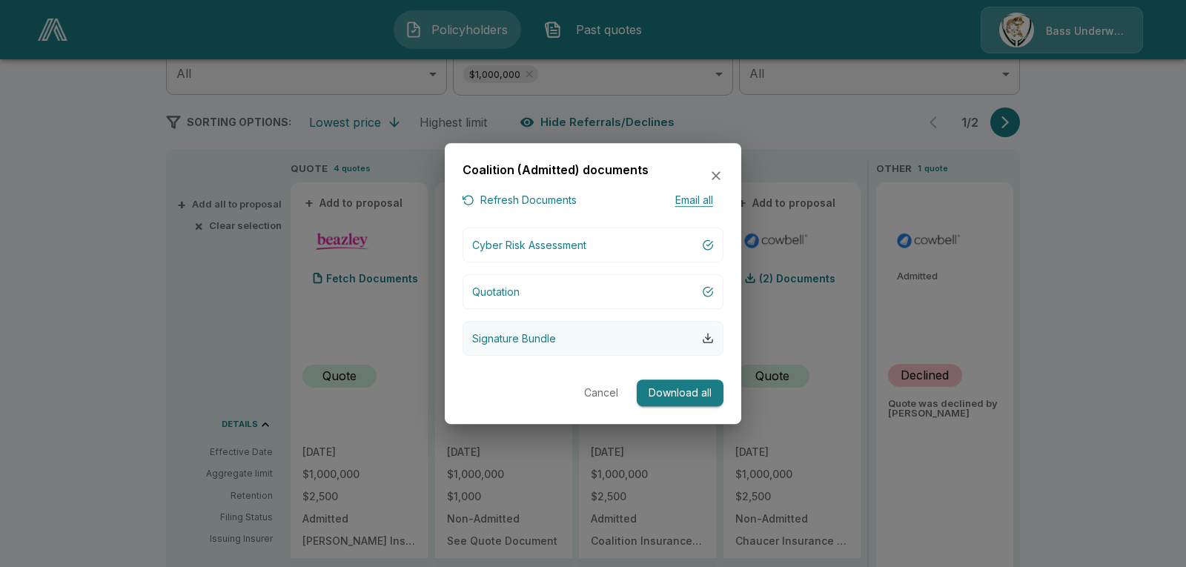
click at [709, 342] on div "button" at bounding box center [708, 338] width 12 height 12
